Goal: Information Seeking & Learning: Find specific page/section

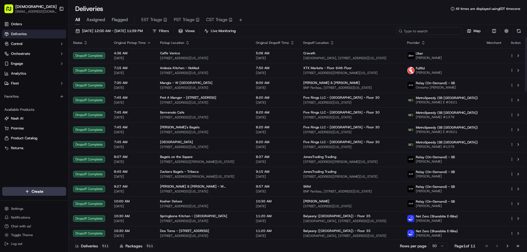
click at [436, 34] on input at bounding box center [429, 31] width 66 height 8
type input "continental"
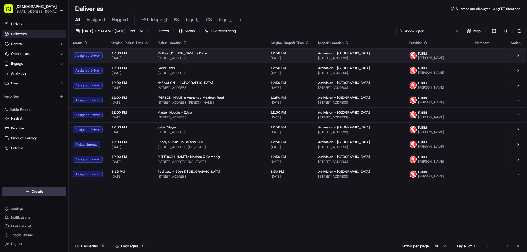
type input "bloomington"
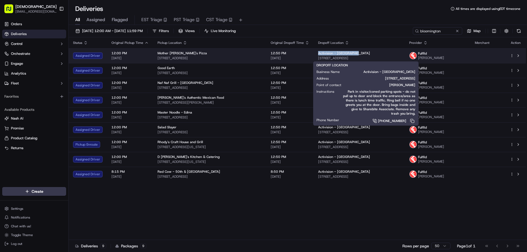
drag, startPoint x: 353, startPoint y: 52, endPoint x: 313, endPoint y: 52, distance: 40.3
click at [318, 52] on div "Activision - Bloomington" at bounding box center [359, 53] width 82 height 4
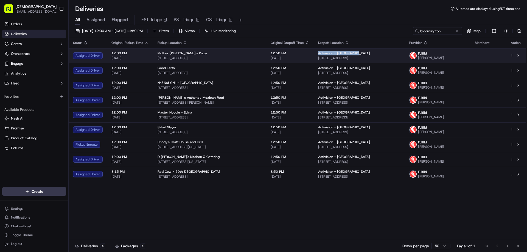
copy span "Activision - Bloomington"
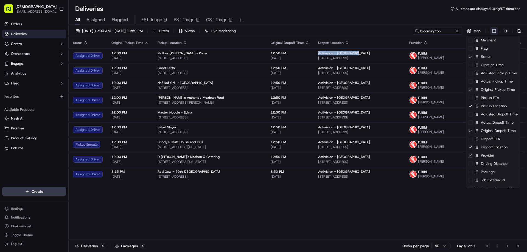
click at [492, 30] on html "Sharebite eveines@ececonsultinggroup.com Toggle Sidebar Orders Deliveries Contr…" at bounding box center [263, 126] width 527 height 252
click at [484, 176] on div "Package" at bounding box center [493, 172] width 54 height 8
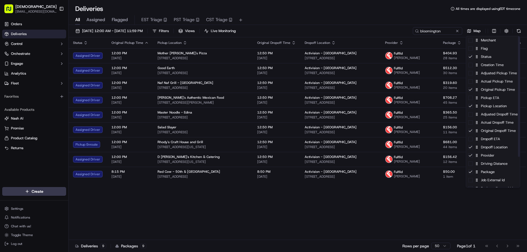
click at [415, 202] on html "Sharebite eveines@ececonsultinggroup.com Toggle Sidebar Orders Deliveries Contr…" at bounding box center [263, 126] width 527 height 252
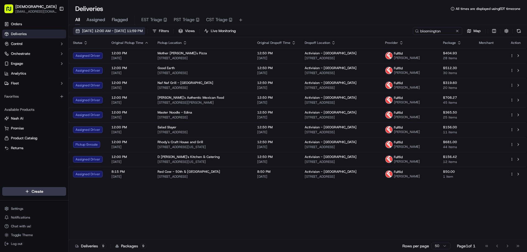
click at [143, 29] on span "[DATE] 12:00 AM - [DATE] 11:59 PM" at bounding box center [112, 31] width 61 height 5
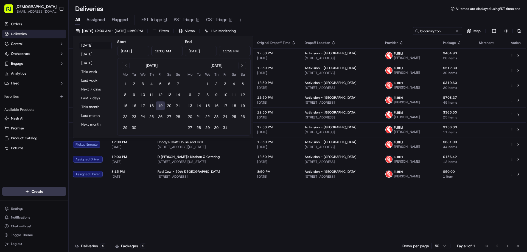
drag, startPoint x: 226, startPoint y: 51, endPoint x: 216, endPoint y: 50, distance: 10.4
click at [217, 50] on div "Sep 19, 2025 11:59 PM" at bounding box center [218, 51] width 66 height 10
type input "12:00 PM"
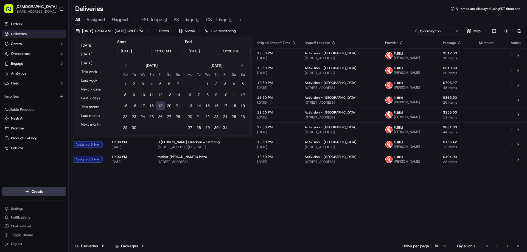
click at [267, 17] on div "All Assigned Flagged EST Triage PST Triage CST Triage" at bounding box center [298, 20] width 458 height 10
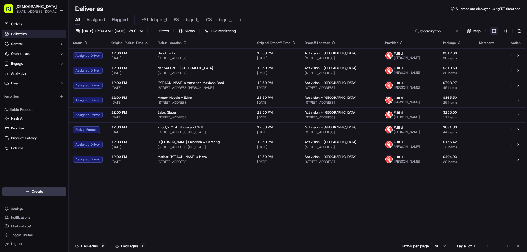
click at [492, 32] on html "Sharebite eveines@ececonsultinggroup.com Toggle Sidebar Orders Deliveries Contr…" at bounding box center [263, 126] width 527 height 252
click at [408, 200] on html "Sharebite eveines@ececonsultinggroup.com Toggle Sidebar Orders Deliveries Contr…" at bounding box center [263, 126] width 527 height 252
click at [403, 43] on icon "button" at bounding box center [401, 43] width 4 height 4
click at [425, 66] on button "Courier Name (A-Z)" at bounding box center [421, 65] width 37 height 7
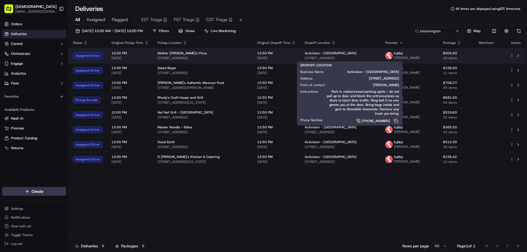
drag, startPoint x: 389, startPoint y: 58, endPoint x: 303, endPoint y: 56, distance: 87.0
click at [304, 56] on span "5715 W Old Shakopee Rd, Bloomington, MN 55437, USA" at bounding box center [340, 58] width 72 height 4
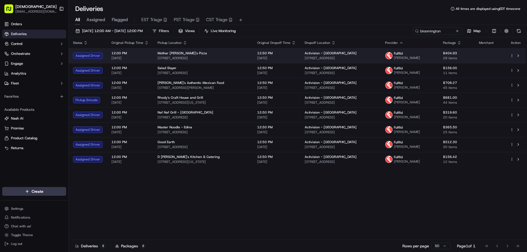
copy span "5715 W Old Shakopee Rd, Bloomington, MN 55437, USA"
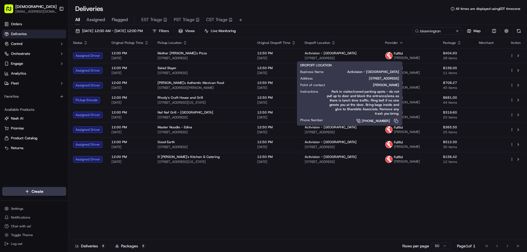
click at [342, 190] on div "Status Original Pickup Time Pickup Location Original Dropoff Time Dropoff Locat…" at bounding box center [297, 138] width 457 height 203
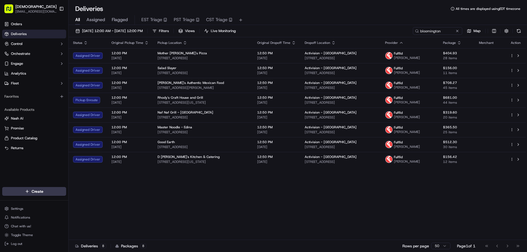
click at [381, 196] on div "Status Original Pickup Time Pickup Location Original Dropoff Time Dropoff Locat…" at bounding box center [297, 138] width 457 height 203
drag, startPoint x: 328, startPoint y: 189, endPoint x: 333, endPoint y: 188, distance: 4.9
click at [329, 189] on div "Status Original Pickup Time Pickup Location Original Dropoff Time Dropoff Locat…" at bounding box center [297, 138] width 457 height 203
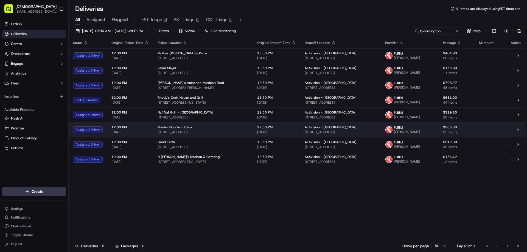
drag, startPoint x: 304, startPoint y: 133, endPoint x: 347, endPoint y: 126, distance: 44.2
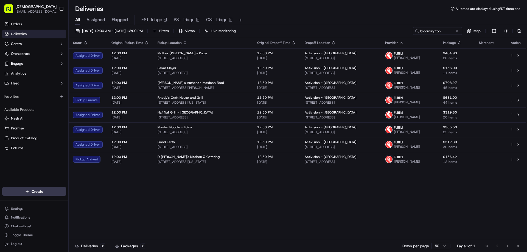
click at [338, 205] on div "Status Original Pickup Time Pickup Location Original Dropoff Time Dropoff Locat…" at bounding box center [297, 138] width 457 height 203
click at [344, 182] on div "Status Original Pickup Time Pickup Location Original Dropoff Time Dropoff Locat…" at bounding box center [297, 138] width 457 height 203
click at [370, 189] on div "Status Original Pickup Time Pickup Location Original Dropoff Time Dropoff Locat…" at bounding box center [297, 138] width 457 height 203
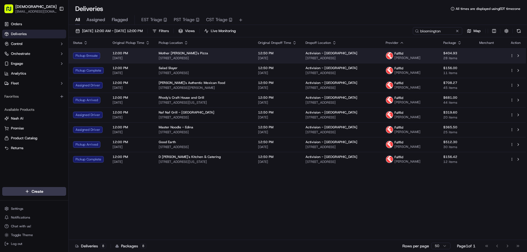
click at [195, 55] on div "Mother Clucker's Pizza 1428 Nicollet Ave, Minneapolis, MN 55403, USA" at bounding box center [204, 55] width 91 height 9
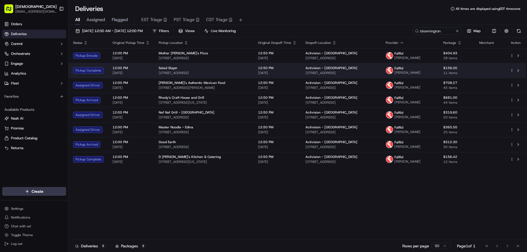
click at [210, 74] on span "555 Nicollet Mall, Minneapolis, MN 55402, USA" at bounding box center [204, 73] width 91 height 4
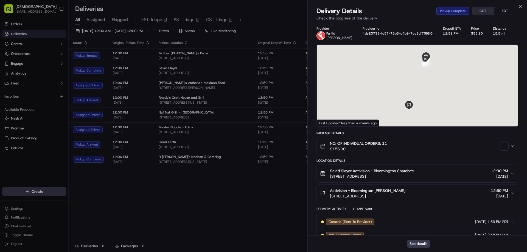
scroll to position [77, 0]
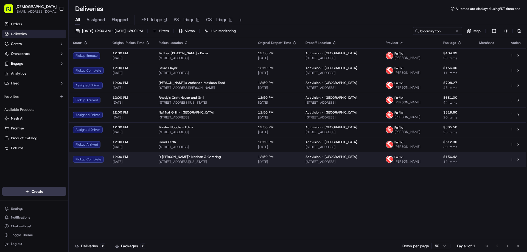
click at [216, 163] on span "3601 Minnesota Dr, Edina, MN 55435, USA" at bounding box center [204, 162] width 91 height 4
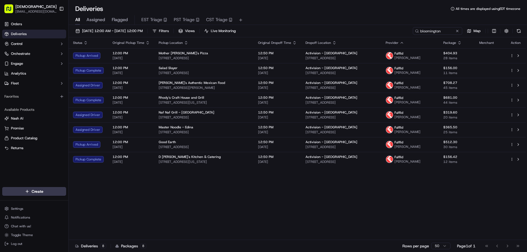
click at [353, 182] on div "Status Original Pickup Time Pickup Location Original Dropoff Time Dropoff Locat…" at bounding box center [297, 138] width 457 height 203
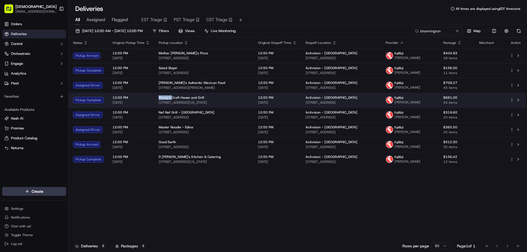
drag, startPoint x: 170, startPoint y: 97, endPoint x: 156, endPoint y: 99, distance: 14.1
click at [156, 99] on td "Rhody's Craft House and Grill 7000 Washington Ave S, Eden Prairie, MN 55344, USA" at bounding box center [203, 100] width 99 height 15
copy span "Rhody's"
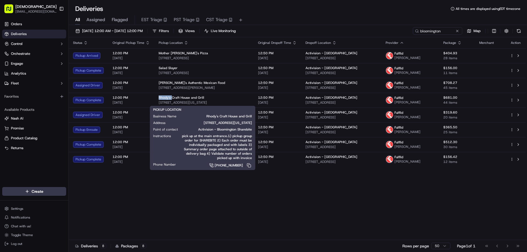
drag, startPoint x: 315, startPoint y: 201, endPoint x: 312, endPoint y: 191, distance: 9.9
click at [315, 200] on div "Status Original Pickup Time Pickup Location Original Dropoff Time Dropoff Locat…" at bounding box center [297, 138] width 457 height 203
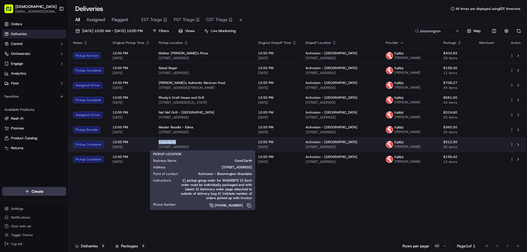
drag, startPoint x: 178, startPoint y: 141, endPoint x: 157, endPoint y: 142, distance: 20.6
click at [159, 142] on div "Good Earth" at bounding box center [204, 142] width 91 height 4
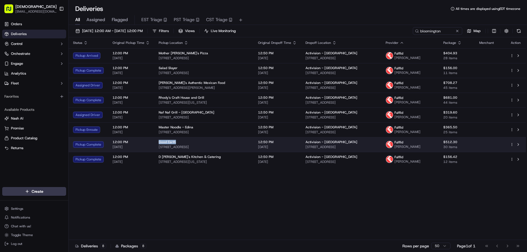
copy span "Good Earth"
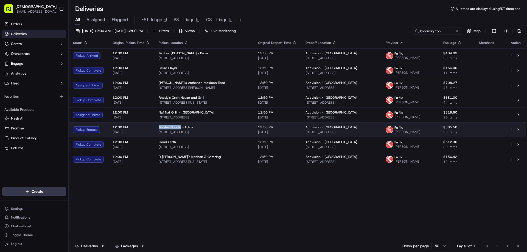
drag, startPoint x: 179, startPoint y: 127, endPoint x: 157, endPoint y: 127, distance: 21.9
click at [159, 127] on span "Master Noodle - Edina" at bounding box center [176, 127] width 35 height 4
copy span "Master Noodle"
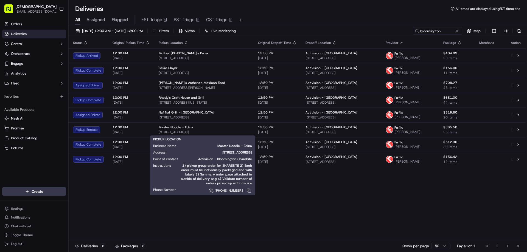
click at [368, 214] on div "Status Original Pickup Time Pickup Location Original Dropoff Time Dropoff Locat…" at bounding box center [297, 138] width 457 height 203
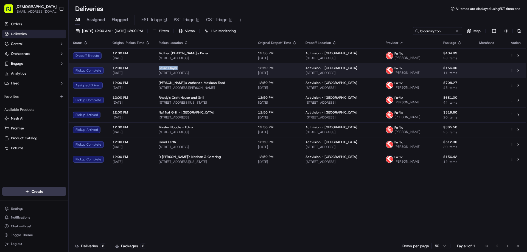
drag, startPoint x: 175, startPoint y: 67, endPoint x: 161, endPoint y: 67, distance: 13.4
click at [159, 68] on div "Salad Slayer" at bounding box center [204, 68] width 91 height 4
copy span "Salad Slayer"
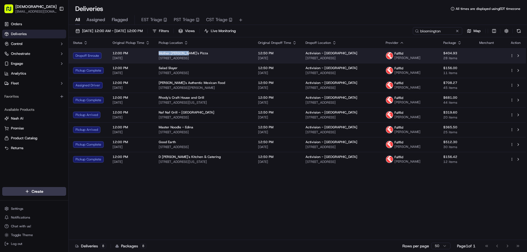
drag, startPoint x: 182, startPoint y: 53, endPoint x: 157, endPoint y: 53, distance: 25.0
click at [159, 53] on span "Mother Clucker's Pizza" at bounding box center [183, 53] width 49 height 4
copy span "Mother Clucker's"
click at [212, 57] on span "1428 Nicollet Ave, Minneapolis, MN 55403, USA" at bounding box center [204, 58] width 91 height 4
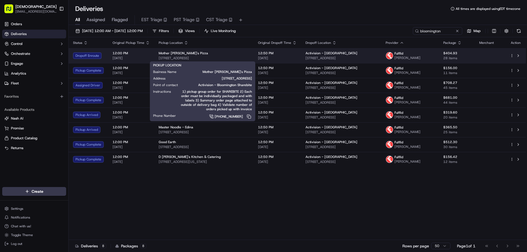
drag, startPoint x: 233, startPoint y: 56, endPoint x: 157, endPoint y: 56, distance: 76.0
click at [157, 56] on td "Mother Clucker's Pizza 1428 Nicollet Ave, Minneapolis, MN 55403, USA" at bounding box center [203, 55] width 99 height 15
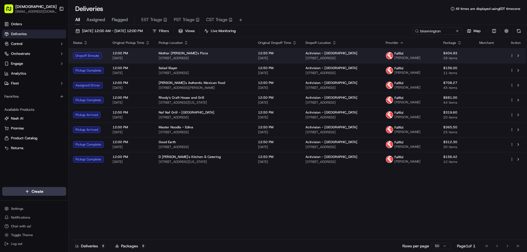
copy span "1428 Nicollet Ave, Minneapolis, MN 55403, USA"
click at [210, 60] on span "1428 Nicollet Ave, Minneapolis, MN 55403, USA" at bounding box center [204, 58] width 91 height 4
click at [287, 56] on div "12:50 PM 09/19/2025" at bounding box center [277, 55] width 39 height 9
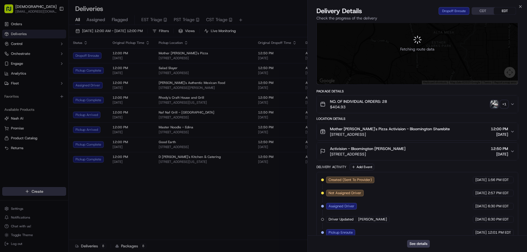
scroll to position [90, 0]
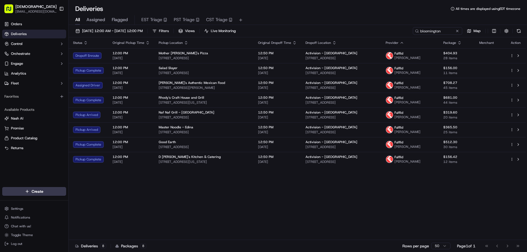
click at [202, 200] on div "Status Original Pickup Time Pickup Location Original Dropoff Time Dropoff Locat…" at bounding box center [297, 138] width 457 height 203
drag, startPoint x: 301, startPoint y: 199, endPoint x: 296, endPoint y: 199, distance: 5.5
click at [301, 200] on div "Status Original Pickup Time Pickup Location Original Dropoff Time Dropoff Locat…" at bounding box center [297, 138] width 457 height 203
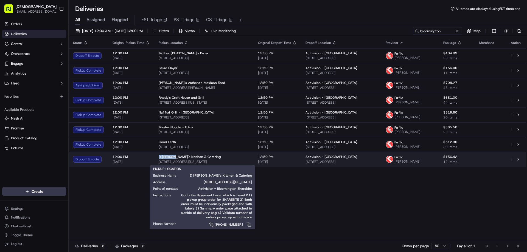
drag, startPoint x: 170, startPoint y: 156, endPoint x: 158, endPoint y: 156, distance: 11.8
click at [159, 156] on span "D Brian's Kitchen & Catering" at bounding box center [190, 157] width 62 height 4
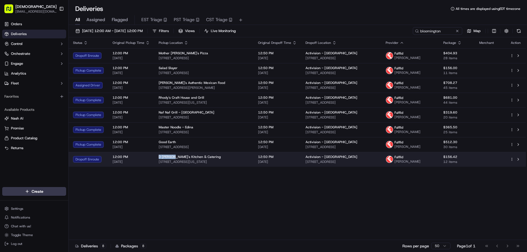
copy span "D Brian's"
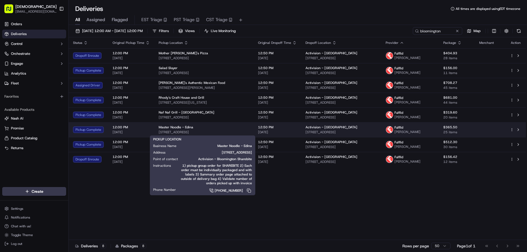
drag, startPoint x: 221, startPoint y: 131, endPoint x: 157, endPoint y: 132, distance: 64.5
click at [157, 132] on td "Master Noodle - Edina 7529 France Ave S, Edina, MN 55435, USA" at bounding box center [203, 129] width 99 height 15
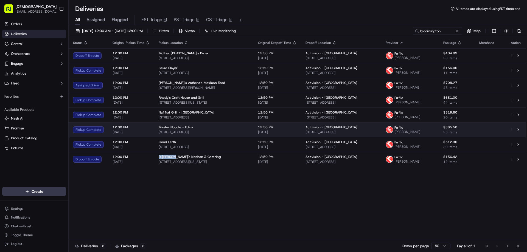
copy span "7529 France Ave S, Edina, MN 55435, USA"
click at [213, 126] on div "Master Noodle - Edina" at bounding box center [204, 127] width 91 height 4
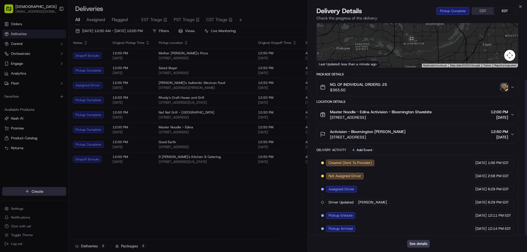
scroll to position [77, 0]
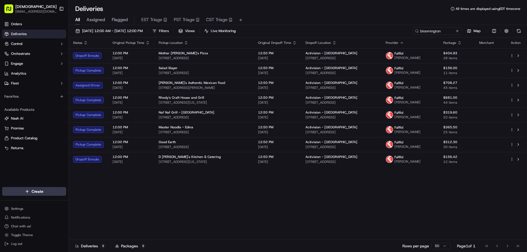
click at [149, 184] on div "Status Original Pickup Time Pickup Location Original Dropoff Time Dropoff Locat…" at bounding box center [297, 138] width 457 height 203
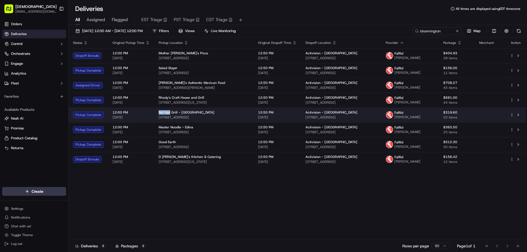
drag, startPoint x: 169, startPoint y: 111, endPoint x: 157, endPoint y: 112, distance: 11.8
click at [157, 112] on td "Naf Naf Grill - Eden Prairie 13250 Technology Dr., Eden Prairie, MN 55344, USA" at bounding box center [203, 115] width 99 height 15
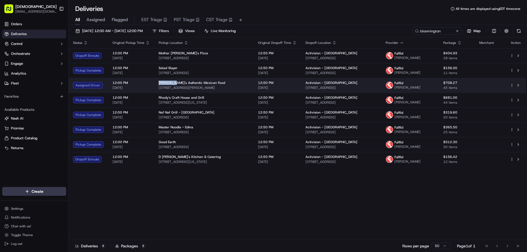
drag, startPoint x: 170, startPoint y: 82, endPoint x: 156, endPoint y: 83, distance: 13.4
click at [156, 83] on td "Aurelia's Authentic Mexican Food 16388 Wagner Way, Eden Prairie, MN 55344, USA" at bounding box center [203, 85] width 99 height 15
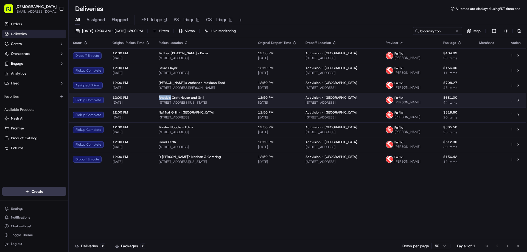
drag, startPoint x: 169, startPoint y: 96, endPoint x: 157, endPoint y: 97, distance: 12.4
click at [159, 97] on span "Rhody's Craft House and Grill" at bounding box center [182, 97] width 46 height 4
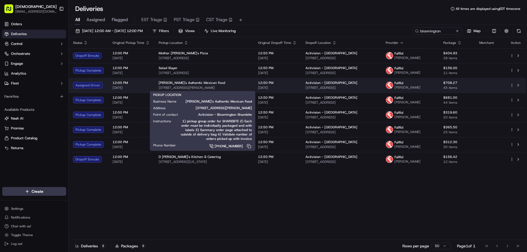
drag, startPoint x: 238, startPoint y: 87, endPoint x: 158, endPoint y: 87, distance: 80.1
click at [159, 87] on span "16388 Wagner Way, Eden Prairie, MN 55344, USA" at bounding box center [204, 88] width 91 height 4
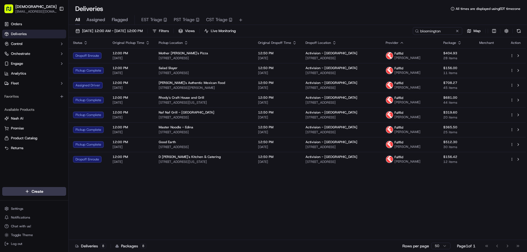
click at [184, 208] on div "Status Original Pickup Time Pickup Location Original Dropoff Time Dropoff Locat…" at bounding box center [297, 138] width 457 height 203
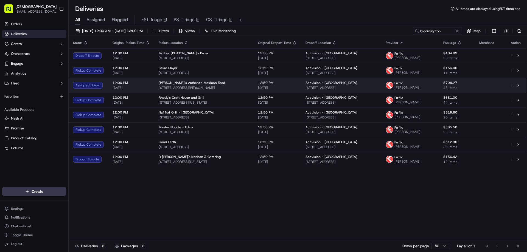
click at [217, 90] on td "Aurelia's Authentic Mexican Food 16388 Wagner Way, Eden Prairie, MN 55344, USA" at bounding box center [203, 85] width 99 height 15
click at [229, 83] on div "Aurelia's Authentic Mexican Food" at bounding box center [204, 83] width 91 height 4
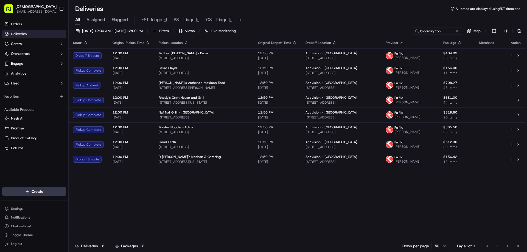
click at [390, 195] on div "Status Original Pickup Time Pickup Location Original Dropoff Time Dropoff Locat…" at bounding box center [297, 138] width 457 height 203
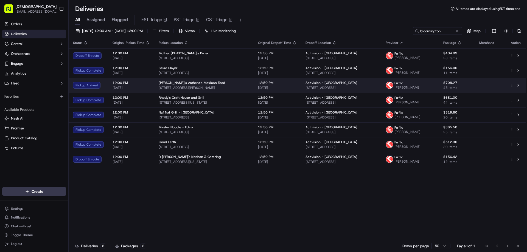
click at [179, 86] on span "16388 Wagner Way, Eden Prairie, MN 55344, USA" at bounding box center [204, 88] width 91 height 4
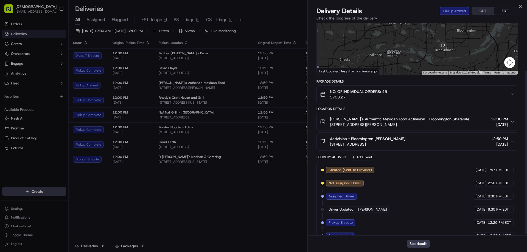
scroll to position [64, 0]
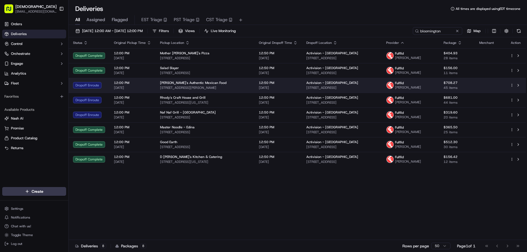
click at [185, 83] on span "Aurelia's Authentic Mexican Food" at bounding box center [193, 83] width 66 height 4
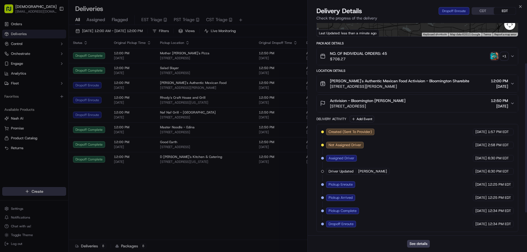
scroll to position [0, 0]
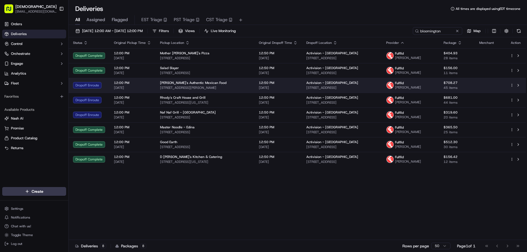
click at [215, 86] on span "16388 Wagner Way, Eden Prairie, MN 55344, USA" at bounding box center [205, 88] width 90 height 4
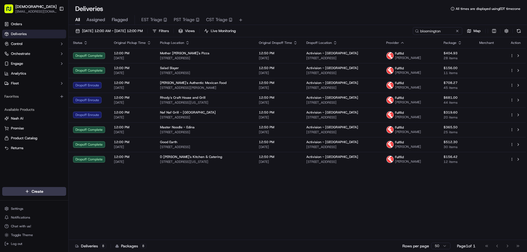
drag, startPoint x: 405, startPoint y: 194, endPoint x: 404, endPoint y: 191, distance: 2.8
click at [405, 194] on div "Status Original Pickup Time Pickup Location Original Dropoff Time Dropoff Locat…" at bounding box center [297, 138] width 457 height 203
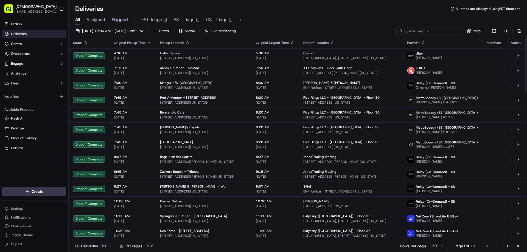
click at [426, 35] on input at bounding box center [429, 31] width 66 height 8
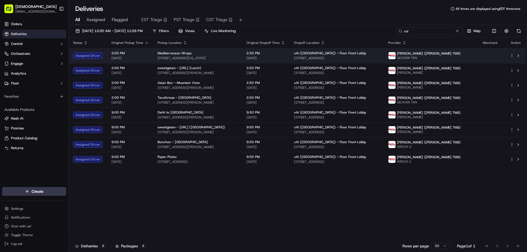
type input "xai"
drag, startPoint x: 373, startPoint y: 52, endPoint x: 324, endPoint y: 52, distance: 48.8
click at [324, 52] on td "xAI (USA) - Floor Front Lobby 1450 Page Mill Rd, Palo Alto, CA 94304, USA" at bounding box center [336, 55] width 94 height 15
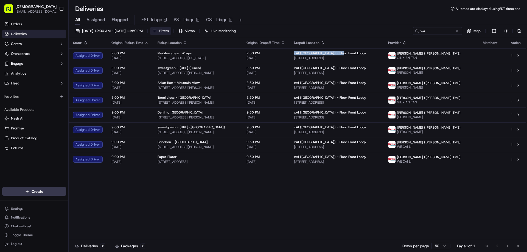
click at [171, 32] on button "Filters" at bounding box center [160, 31] width 21 height 8
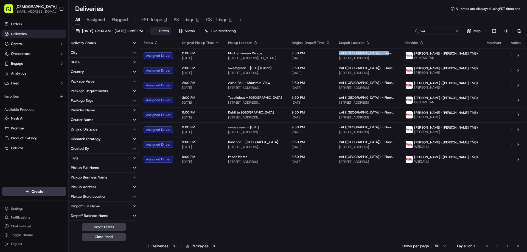
click at [171, 31] on button "Filters" at bounding box center [160, 31] width 21 height 8
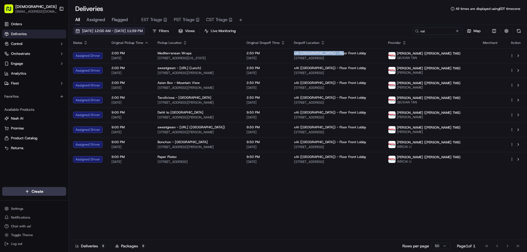
click at [143, 30] on span "[DATE] 12:00 AM - [DATE] 11:59 PM" at bounding box center [112, 31] width 61 height 5
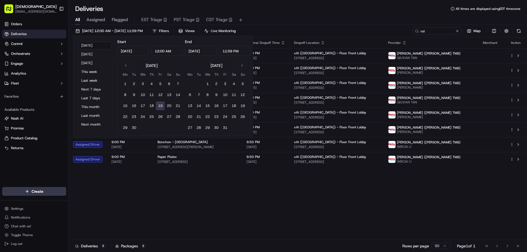
drag, startPoint x: 226, startPoint y: 52, endPoint x: 221, endPoint y: 51, distance: 5.5
click at [221, 51] on input "11:59 PM" at bounding box center [235, 51] width 32 height 10
type input "2:00 PM"
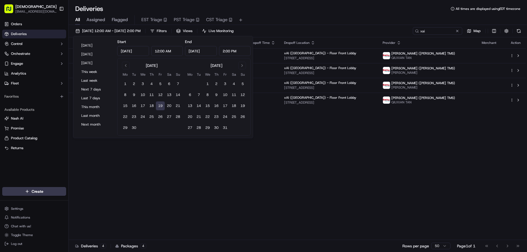
click at [263, 30] on div "09/19/2025 12:00 AM - 09/19/2025 2:00 PM Filters Views Live Monitoring xai Map" at bounding box center [298, 32] width 458 height 10
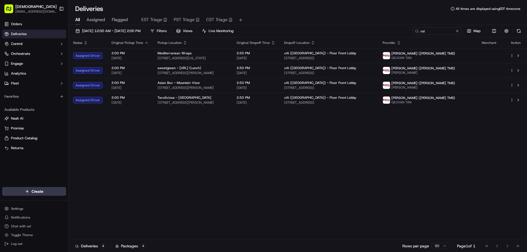
click at [401, 44] on icon "button" at bounding box center [398, 43] width 4 height 4
click at [436, 63] on button "Courier Name (A-Z)" at bounding box center [432, 65] width 37 height 7
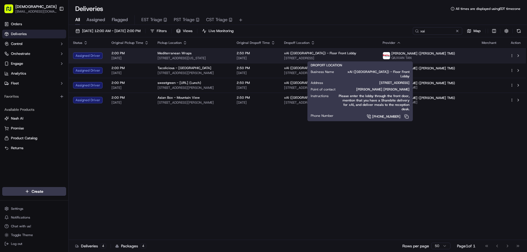
drag, startPoint x: 383, startPoint y: 58, endPoint x: 312, endPoint y: 58, distance: 71.0
click at [312, 58] on span "1450 Page Mill Rd, Palo Alto, CA 94304, USA" at bounding box center [329, 58] width 90 height 4
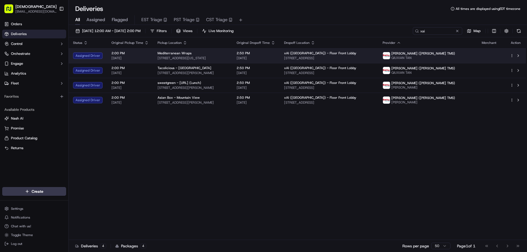
copy span "1450 Page Mill Rd, Palo Alto, CA 94304, USA"
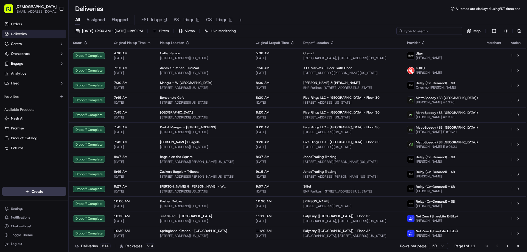
click at [427, 30] on input at bounding box center [429, 31] width 66 height 8
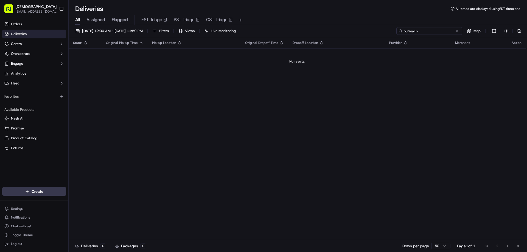
click at [427, 30] on input "outreach" at bounding box center [429, 31] width 66 height 8
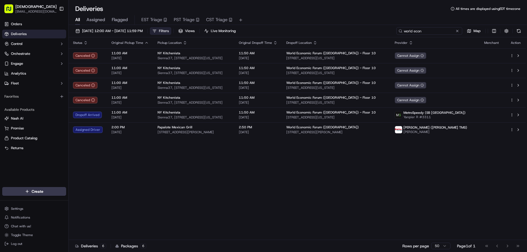
type input "world econ"
click at [169, 31] on span "Filters" at bounding box center [164, 31] width 10 height 5
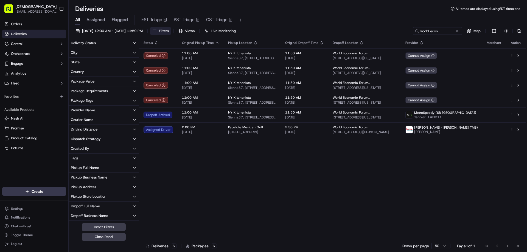
click at [104, 52] on button "City" at bounding box center [104, 52] width 70 height 9
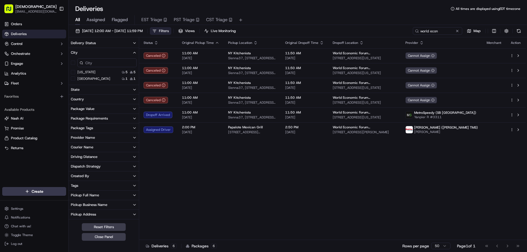
click at [101, 80] on div "San Francisco 1 1" at bounding box center [104, 78] width 70 height 5
click at [96, 77] on label "San Francisco" at bounding box center [93, 79] width 33 height 4
click at [75, 77] on Francisco "San Francisco" at bounding box center [73, 79] width 4 height 4
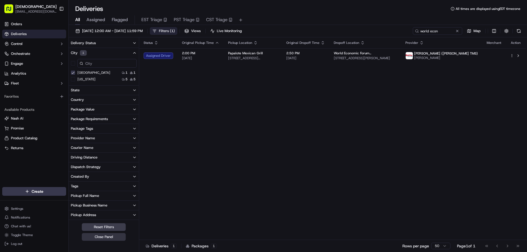
click at [111, 236] on button "Close Panel" at bounding box center [104, 237] width 44 height 8
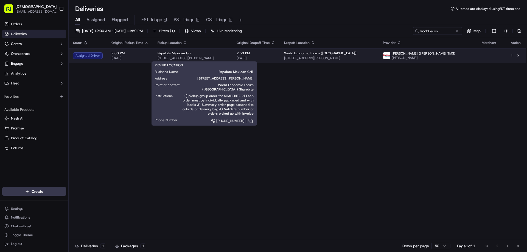
drag, startPoint x: 227, startPoint y: 60, endPoint x: 154, endPoint y: 58, distance: 73.5
click at [154, 58] on td "Papalote Mexican Grill 1777 Fulton St, San Francisco, CA 94117, USA" at bounding box center [192, 55] width 79 height 15
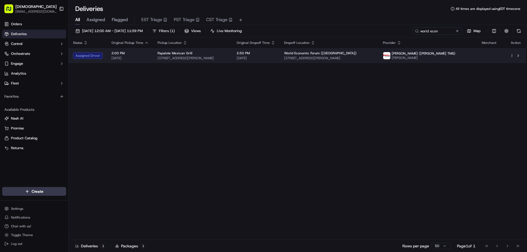
copy span "1777 Fulton St, San Francisco, CA 94117, USA"
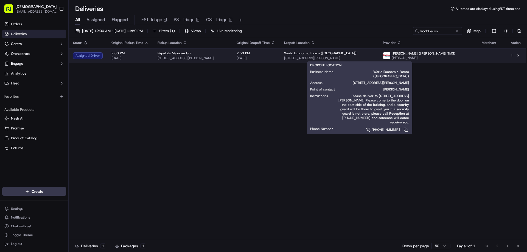
drag, startPoint x: 384, startPoint y: 60, endPoint x: 307, endPoint y: 57, distance: 77.4
click at [307, 57] on td "World Economic Forum (USA) 1201 Ralston Ave, San Francisco, CA 94129, USA" at bounding box center [328, 55] width 99 height 15
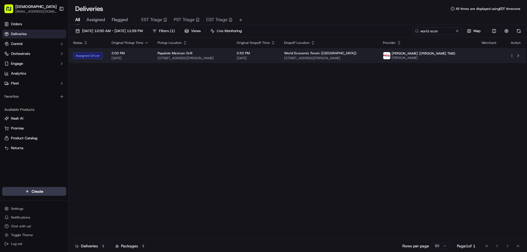
copy span "1201 Ralston Ave, San Francisco, CA 94129, USA"
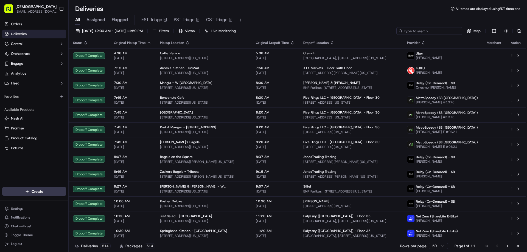
click at [431, 34] on input at bounding box center [429, 31] width 66 height 8
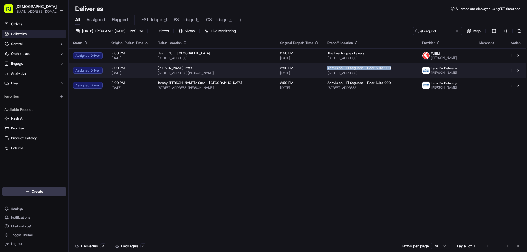
drag, startPoint x: 391, startPoint y: 68, endPoint x: 325, endPoint y: 68, distance: 65.8
click at [323, 68] on td "Activision - El Segundo - Floor Suite 900 100 N Pacific Coast Hwy, El Segundo, …" at bounding box center [370, 70] width 95 height 15
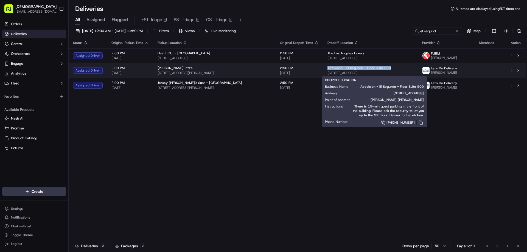
copy span "Activision - El Segundo - Floor Suite 900"
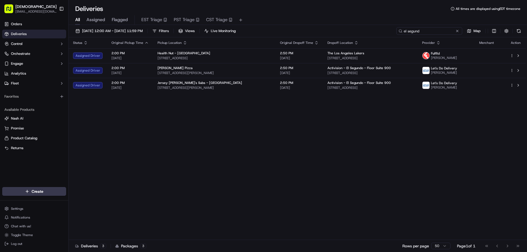
click at [443, 31] on input "el segund" at bounding box center [429, 31] width 66 height 8
paste input "Activision - El Segundo - Floor Suite 900"
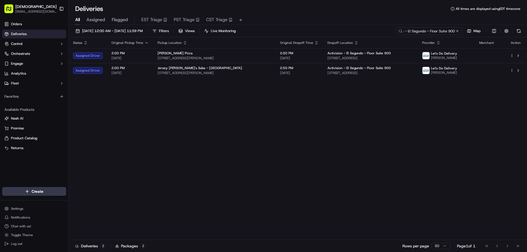
type input "Activision - El Segundo - Floor Suite 900"
click at [440, 42] on icon "button" at bounding box center [438, 43] width 4 height 4
click at [441, 66] on button "Courier Name (A-Z)" at bounding box center [441, 65] width 37 height 7
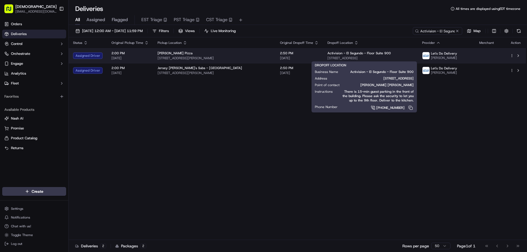
drag, startPoint x: 394, startPoint y: 58, endPoint x: 311, endPoint y: 58, distance: 82.8
click at [327, 58] on span "100 N Pacific Coast Hwy, El Segundo, CA 90245, USA" at bounding box center [370, 58] width 86 height 4
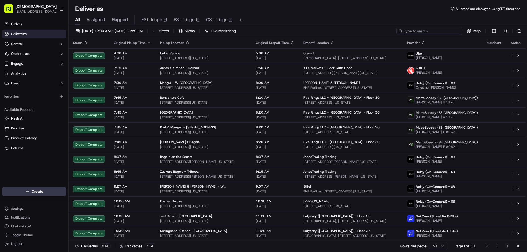
click at [431, 32] on input at bounding box center [429, 31] width 66 height 8
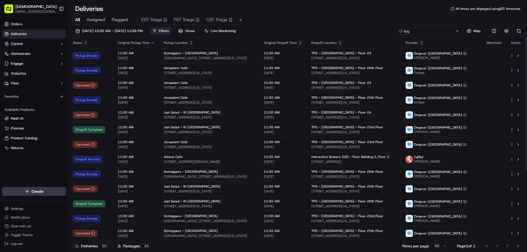
type input "tpg"
click at [171, 33] on button "Filters" at bounding box center [160, 31] width 21 height 8
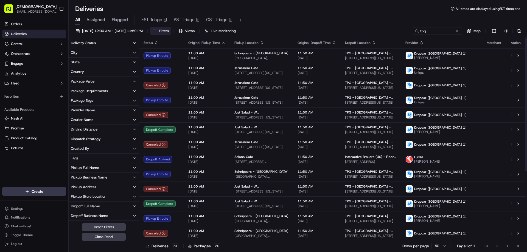
click at [110, 52] on button "City" at bounding box center [104, 52] width 70 height 9
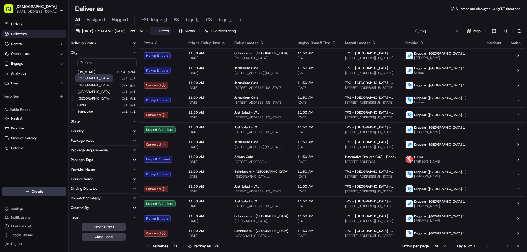
click at [89, 79] on div "[GEOGRAPHIC_DATA] [GEOGRAPHIC_DATA]" at bounding box center [93, 78] width 37 height 8
click at [95, 78] on label "[GEOGRAPHIC_DATA]" at bounding box center [93, 79] width 33 height 4
click at [75, 78] on Francisco "[GEOGRAPHIC_DATA]" at bounding box center [73, 79] width 4 height 4
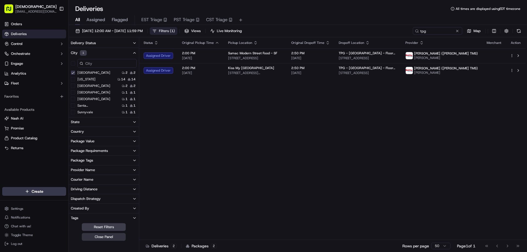
click at [109, 239] on button "Close Panel" at bounding box center [104, 237] width 44 height 8
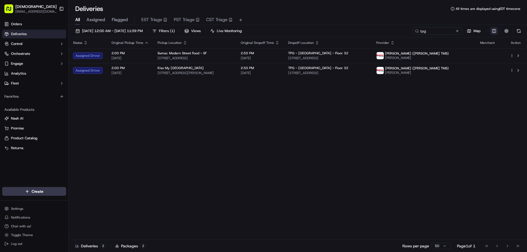
click at [496, 31] on html "Sharebite [EMAIL_ADDRESS][DOMAIN_NAME] Toggle Sidebar Orders Deliveries Control…" at bounding box center [263, 126] width 527 height 252
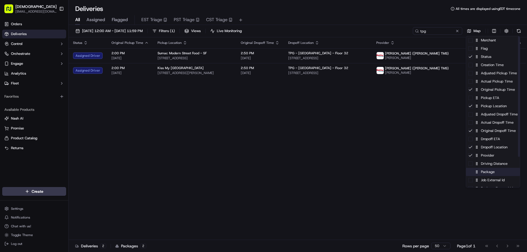
click at [484, 176] on div "Package" at bounding box center [493, 172] width 54 height 8
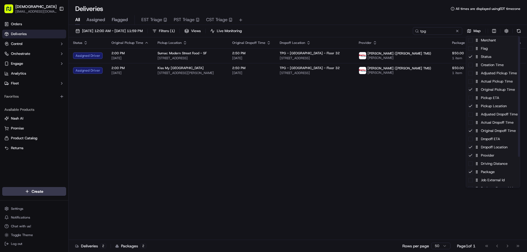
click at [394, 145] on html "Sharebite [EMAIL_ADDRESS][DOMAIN_NAME] Toggle Sidebar Orders Deliveries Control…" at bounding box center [263, 126] width 527 height 252
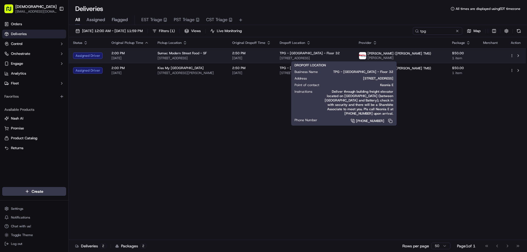
drag, startPoint x: 351, startPoint y: 56, endPoint x: 301, endPoint y: 56, distance: 50.2
click at [301, 56] on td "TPG - [GEOGRAPHIC_DATA] - Floor [GEOGRAPHIC_DATA][STREET_ADDRESS]" at bounding box center [314, 55] width 79 height 15
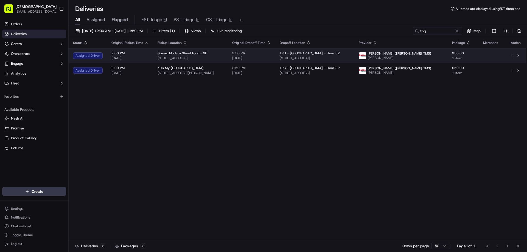
copy span "[STREET_ADDRESS]"
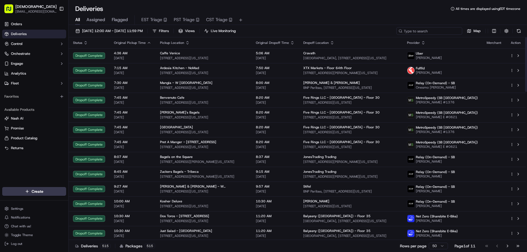
click at [429, 30] on input at bounding box center [429, 31] width 66 height 8
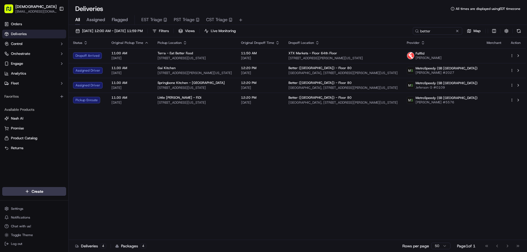
click at [312, 140] on div "Status Original Pickup Time Pickup Location Original Dropoff Time Dropoff Locat…" at bounding box center [297, 138] width 457 height 203
click at [431, 33] on input "better" at bounding box center [429, 31] width 66 height 8
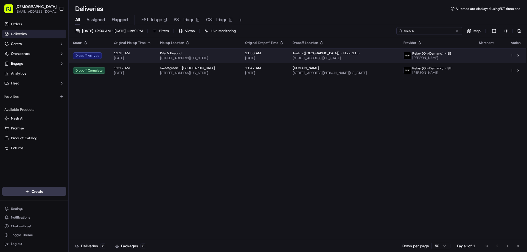
type input "twitch"
click at [199, 53] on div "Pita & Beyond" at bounding box center [198, 53] width 76 height 4
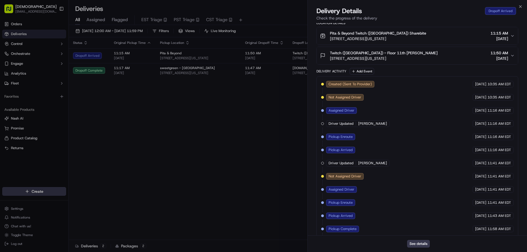
scroll to position [169, 0]
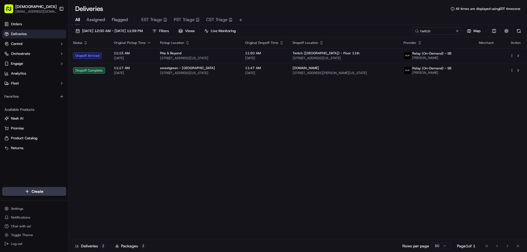
click at [387, 138] on div "Status Original Pickup Time Pickup Location Original Dropoff Time Dropoff Locat…" at bounding box center [297, 138] width 457 height 203
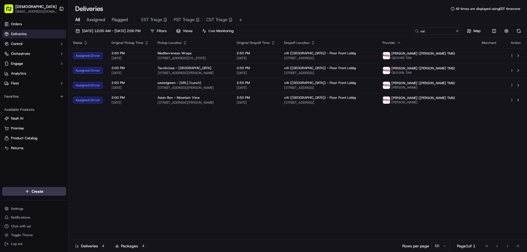
drag, startPoint x: 377, startPoint y: 178, endPoint x: 379, endPoint y: 167, distance: 11.6
click at [377, 177] on div "Status Original Pickup Time Pickup Location Original Dropoff Time Dropoff Locat…" at bounding box center [297, 138] width 457 height 203
click at [327, 178] on div "Status Original Pickup Time Pickup Location Original Dropoff Time Dropoff Locat…" at bounding box center [297, 138] width 457 height 203
click at [366, 185] on div "Status Original Pickup Time Pickup Location Original Dropoff Time Dropoff Locat…" at bounding box center [297, 138] width 457 height 203
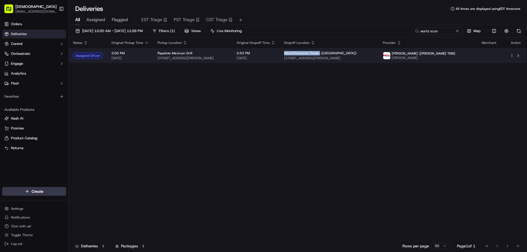
drag, startPoint x: 343, startPoint y: 52, endPoint x: 308, endPoint y: 52, distance: 34.6
click at [308, 52] on span "World Economic Forum (USA)" at bounding box center [320, 53] width 72 height 4
copy span "World Economic Forum"
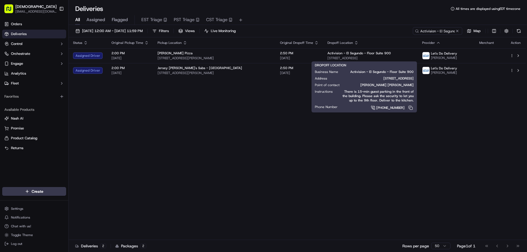
drag, startPoint x: 263, startPoint y: 122, endPoint x: 294, endPoint y: 109, distance: 33.4
click at [270, 118] on div "Status Original Pickup Time Pickup Location Original Dropoff Time Dropoff Locat…" at bounding box center [297, 138] width 457 height 203
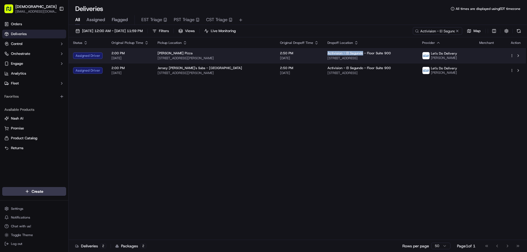
drag, startPoint x: 345, startPoint y: 52, endPoint x: 311, endPoint y: 52, distance: 34.3
click at [327, 52] on span "Activision - El Segundo - Floor Suite 900" at bounding box center [358, 53] width 63 height 4
copy span "Activision - [GEOGRAPHIC_DATA]"
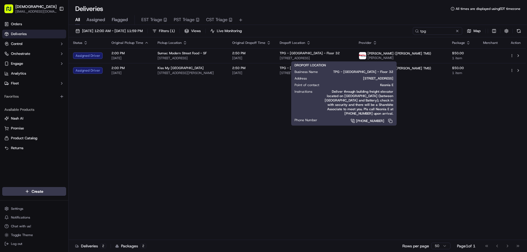
drag, startPoint x: 298, startPoint y: 160, endPoint x: 202, endPoint y: 118, distance: 104.5
click at [270, 151] on div "Status Original Pickup Time Pickup Location Original Dropoff Time Dropoff Locat…" at bounding box center [297, 138] width 457 height 203
